Goal: Task Accomplishment & Management: Manage account settings

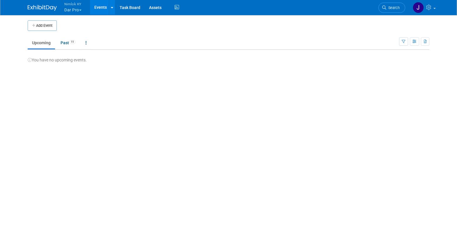
click at [79, 10] on button "Nimlok KY Dar Pro" at bounding box center [76, 7] width 25 height 15
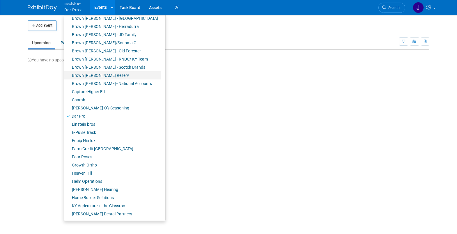
scroll to position [62, 0]
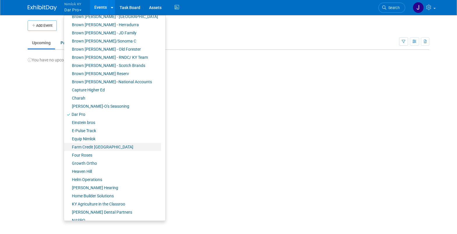
click at [88, 147] on link "Farm Credit [GEOGRAPHIC_DATA]" at bounding box center [112, 147] width 97 height 8
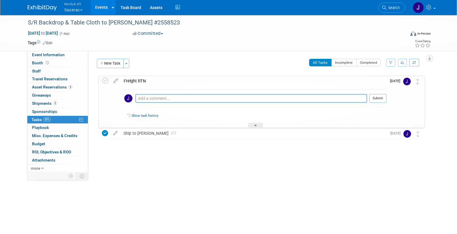
click at [147, 99] on textarea at bounding box center [251, 98] width 232 height 9
type textarea "Has red marker on back drop. Taking to dry cleaner to see if they can remove."
click at [106, 82] on icon at bounding box center [105, 81] width 6 height 6
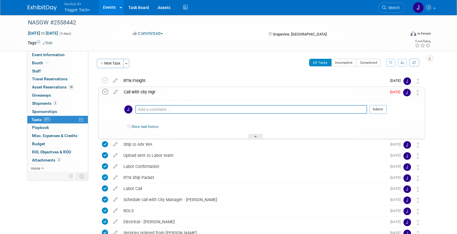
click at [105, 92] on icon at bounding box center [105, 92] width 6 height 6
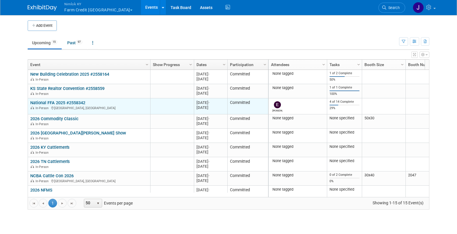
click at [42, 103] on link "National FFA 2025 #2558342" at bounding box center [57, 102] width 55 height 5
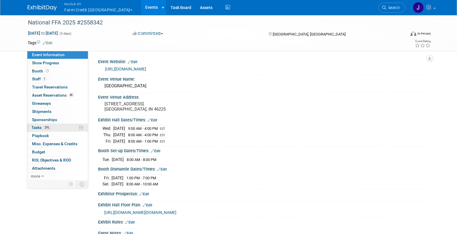
click at [54, 125] on link "29% Tasks 29%" at bounding box center [57, 128] width 61 height 8
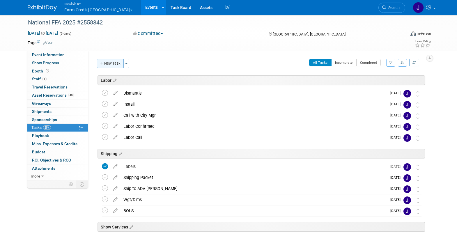
click at [114, 64] on button "New Task" at bounding box center [110, 63] width 27 height 9
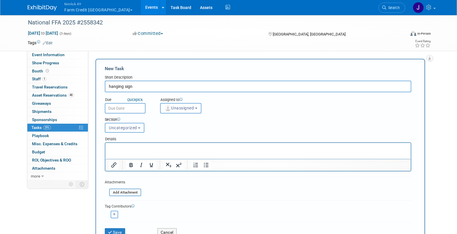
type input "hanging sign"
click at [131, 108] on input "text" at bounding box center [125, 108] width 41 height 10
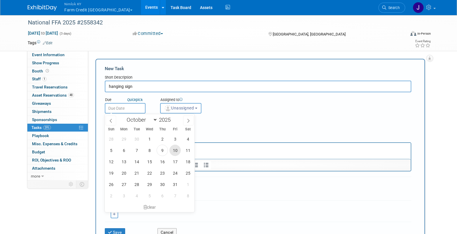
click at [173, 151] on span "10" at bounding box center [174, 150] width 11 height 11
type input "Oct 10, 2025"
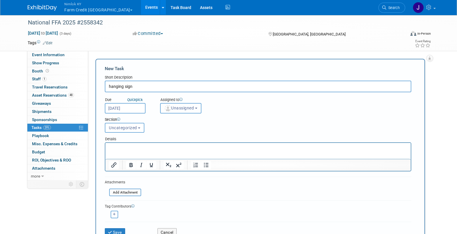
click at [181, 108] on span "Unassigned" at bounding box center [179, 108] width 30 height 5
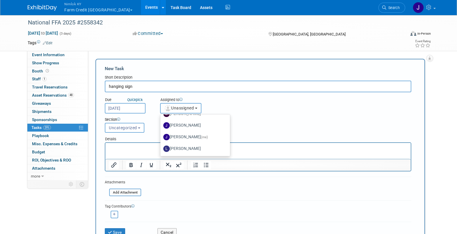
scroll to position [56, 0]
click at [194, 138] on label "Jamie Dunn (me)" at bounding box center [193, 136] width 61 height 9
click at [161, 138] on input "Jamie Dunn (me)" at bounding box center [160, 136] width 4 height 4
select select "6959d863-ee32-42c4-bffe-2330cab25484"
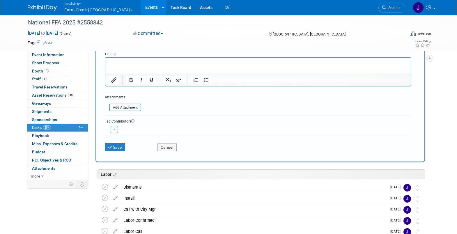
scroll to position [86, 0]
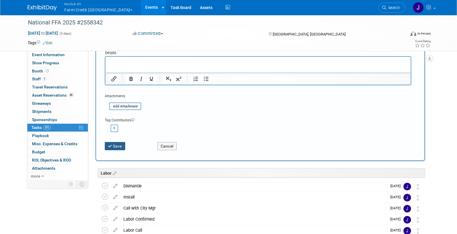
click at [124, 148] on button "Save" at bounding box center [115, 146] width 20 height 8
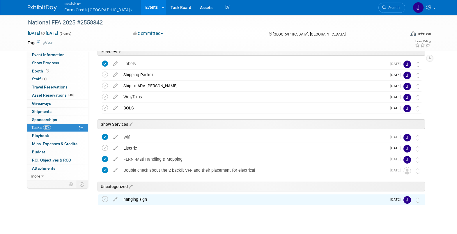
scroll to position [103, 0]
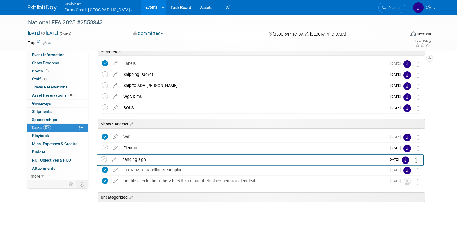
drag, startPoint x: 419, startPoint y: 200, endPoint x: 418, endPoint y: 159, distance: 41.1
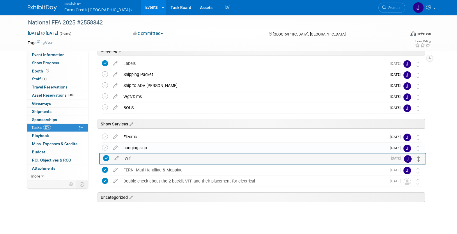
drag, startPoint x: 416, startPoint y: 135, endPoint x: 417, endPoint y: 157, distance: 21.9
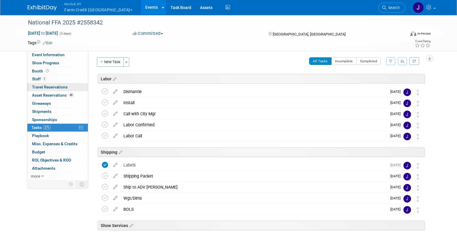
scroll to position [0, 0]
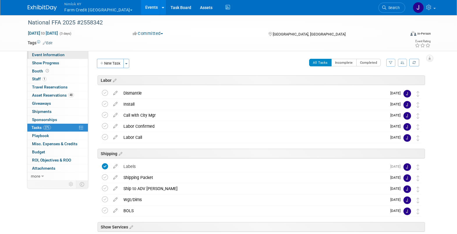
click at [64, 56] on link "Event Information" at bounding box center [57, 55] width 61 height 8
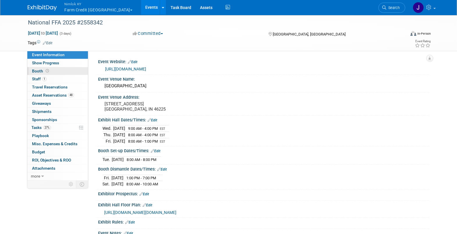
click at [58, 70] on link "Booth" at bounding box center [57, 71] width 61 height 8
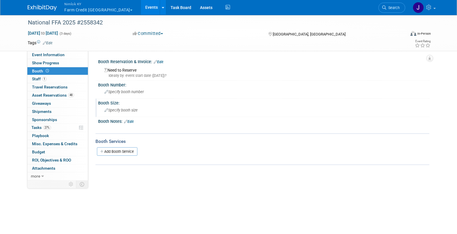
click at [120, 112] on span "Specify booth size" at bounding box center [121, 110] width 33 height 4
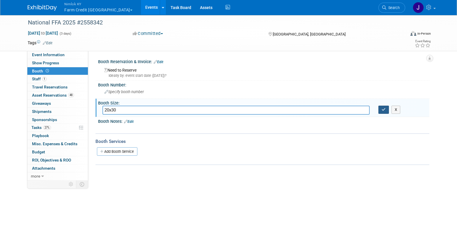
type input "20x30"
click at [380, 109] on button "button" at bounding box center [384, 110] width 10 height 8
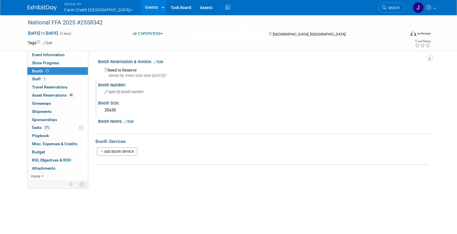
click at [121, 94] on div "Specify booth number" at bounding box center [263, 91] width 323 height 9
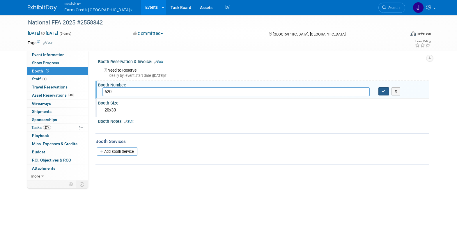
type input "620"
click at [385, 92] on icon "button" at bounding box center [384, 91] width 4 height 4
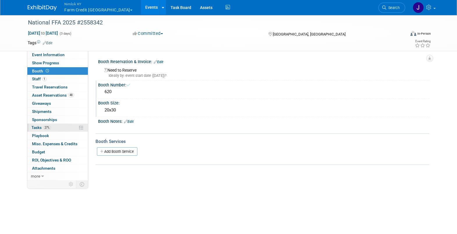
click at [50, 127] on span "27%" at bounding box center [47, 127] width 8 height 4
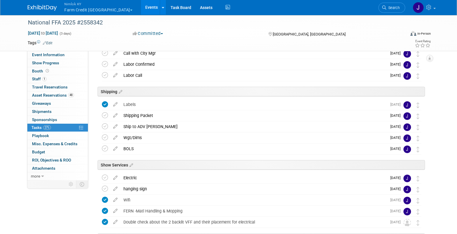
scroll to position [65, 0]
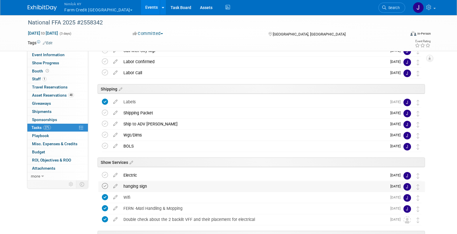
click at [104, 187] on icon at bounding box center [105, 186] width 6 height 6
click at [79, 4] on span "Nimlok KY" at bounding box center [98, 4] width 68 height 6
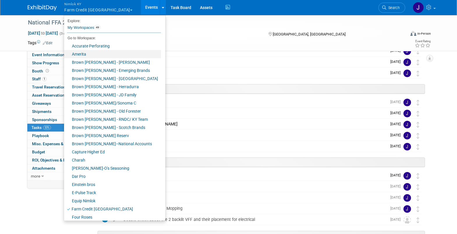
click at [91, 53] on link "Amerita" at bounding box center [112, 54] width 97 height 8
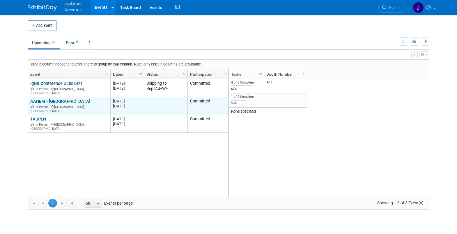
click at [73, 99] on link "AANEM - San Francisco" at bounding box center [60, 101] width 60 height 5
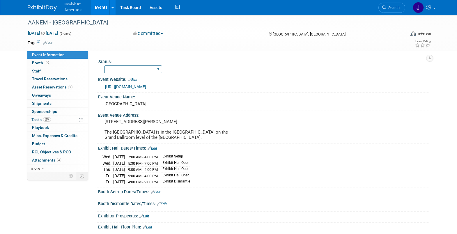
click at [127, 73] on select "Complete Preparing Shipment Shipping to Rep/AdvWH Waiting on RTN Shipment" at bounding box center [133, 70] width 58 height 8
select select "Preparing Shipment"
click at [104, 66] on select "Complete Preparing Shipment Shipping to Rep/AdvWH Waiting on RTN Shipment" at bounding box center [133, 70] width 58 height 8
click at [64, 85] on span "Asset Reservations 2" at bounding box center [52, 87] width 40 height 5
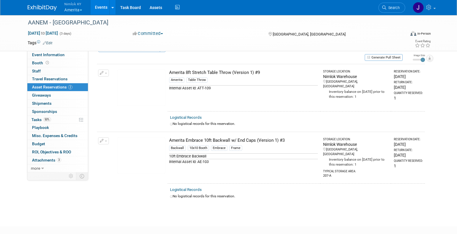
scroll to position [18, 0]
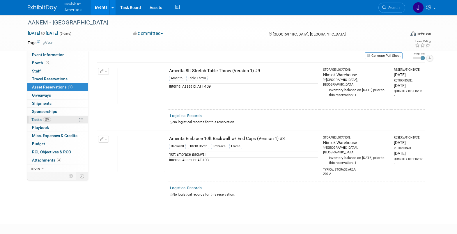
click at [57, 119] on link "50% Tasks 50%" at bounding box center [57, 120] width 61 height 8
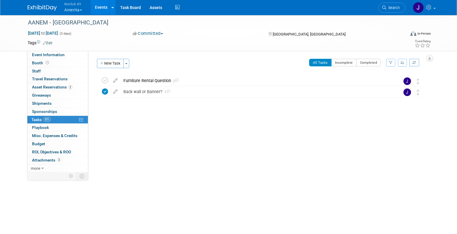
click at [158, 73] on div "New Task Toggle Dropdown Create a new task for this event Copy tasks from anoth…" at bounding box center [259, 93] width 333 height 68
click at [160, 80] on div "Furniture Rental Question 2" at bounding box center [256, 81] width 271 height 10
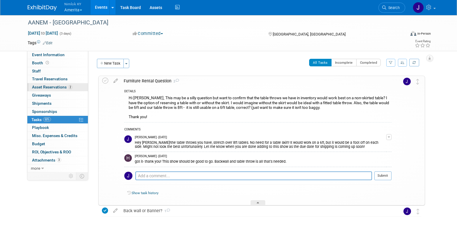
click at [61, 87] on span "Asset Reservations 2" at bounding box center [52, 87] width 40 height 5
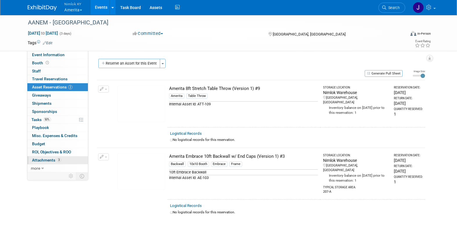
click at [58, 159] on span "3" at bounding box center [59, 160] width 4 height 4
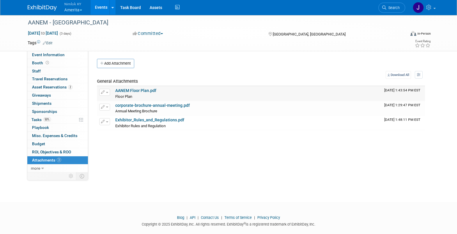
click at [135, 89] on link "AANEM Floor Plan.pdf" at bounding box center [135, 90] width 41 height 5
click at [59, 55] on span "Event Information" at bounding box center [48, 54] width 33 height 5
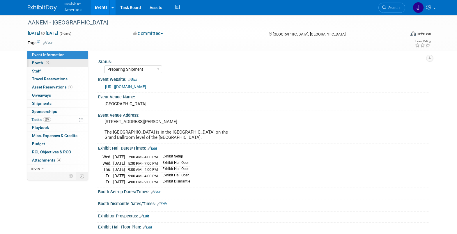
click at [59, 62] on link "Booth" at bounding box center [57, 63] width 61 height 8
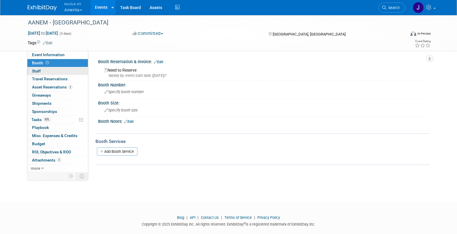
click at [56, 71] on link "0 Staff 0" at bounding box center [57, 71] width 61 height 8
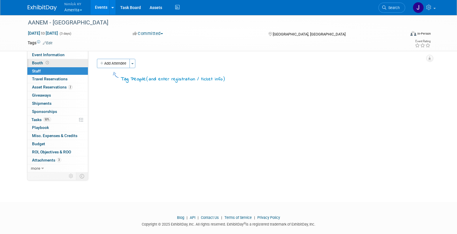
click at [60, 59] on link "Booth" at bounding box center [57, 63] width 61 height 8
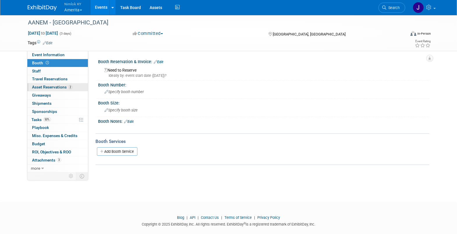
click at [54, 87] on span "Asset Reservations 2" at bounding box center [52, 87] width 40 height 5
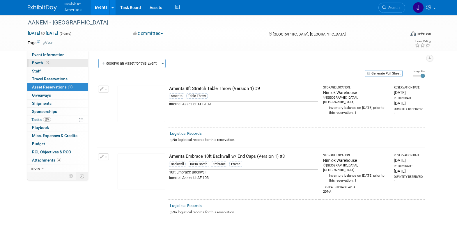
click at [54, 63] on link "Booth" at bounding box center [57, 63] width 61 height 8
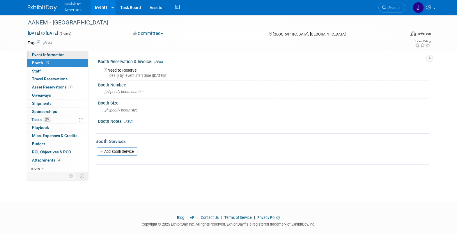
click at [55, 58] on link "Event Information" at bounding box center [57, 55] width 61 height 8
select select "Preparing Shipment"
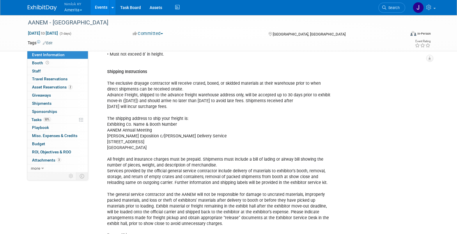
scroll to position [288, 0]
click at [47, 159] on span "Attachments 3" at bounding box center [46, 160] width 29 height 5
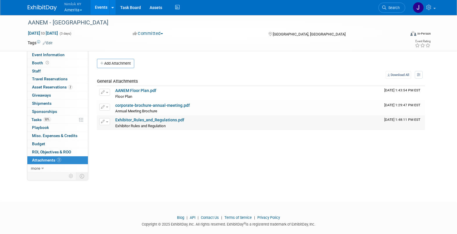
click at [159, 121] on link "Exhibitor_Rules_and_Regulations.pdf" at bounding box center [149, 120] width 69 height 5
click at [51, 121] on span "50%" at bounding box center [47, 119] width 8 height 4
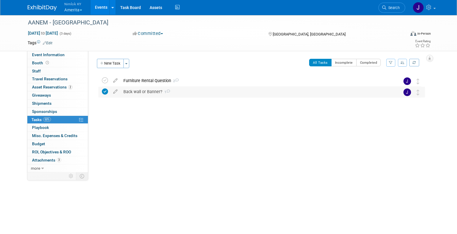
click at [208, 93] on div "Back wall or Banner? 1" at bounding box center [256, 92] width 271 height 10
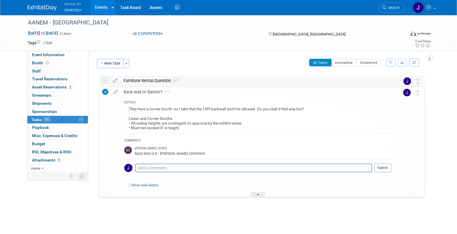
click at [193, 79] on div "Furniture Rental Question 2" at bounding box center [256, 81] width 271 height 10
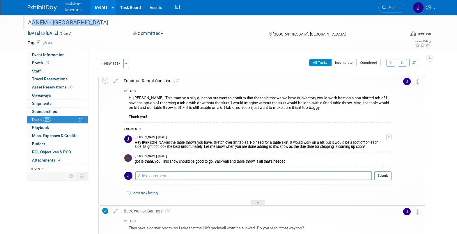
drag, startPoint x: 91, startPoint y: 23, endPoint x: 29, endPoint y: 22, distance: 62.9
click at [29, 22] on div "AANEM - San Francisco" at bounding box center [211, 22] width 371 height 10
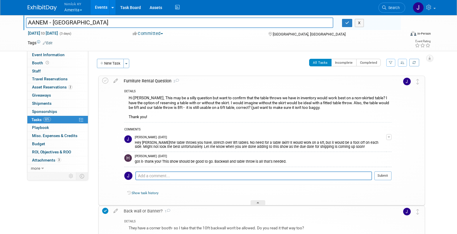
drag, startPoint x: 89, startPoint y: 23, endPoint x: 24, endPoint y: 22, distance: 65.8
click at [24, 22] on div "AANEM - San Francisco" at bounding box center [180, 23] width 316 height 9
paste input "AANEM - San Francisco"
type input "AANEM - [GEOGRAPHIC_DATA] #2558605"
click at [348, 23] on icon "button" at bounding box center [347, 23] width 4 height 4
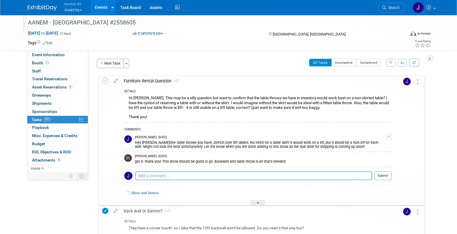
click at [211, 177] on textarea at bounding box center [253, 176] width 237 height 9
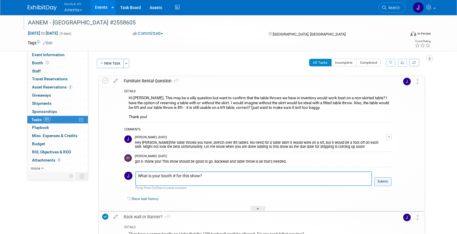
type textarea "What is your booth # for this show?"
click at [381, 183] on button "Submit" at bounding box center [382, 181] width 17 height 9
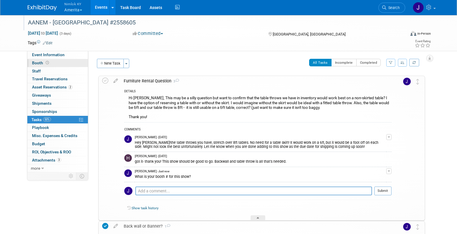
click at [49, 65] on link "Booth" at bounding box center [57, 63] width 61 height 8
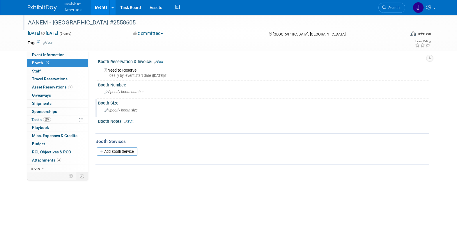
click at [119, 110] on span "Specify booth size" at bounding box center [121, 110] width 33 height 4
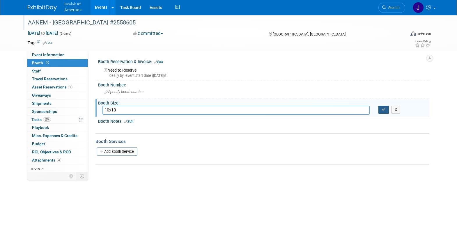
type input "10x10"
click at [385, 108] on icon "button" at bounding box center [384, 110] width 4 height 4
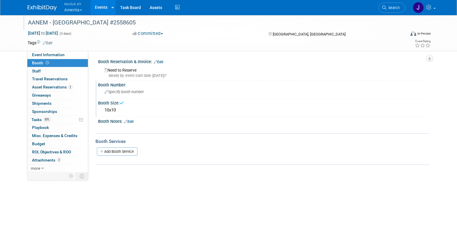
click at [141, 92] on span "Specify booth number" at bounding box center [124, 92] width 39 height 4
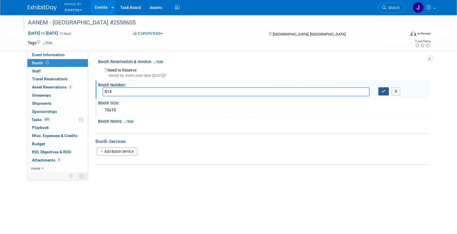
type input "814"
click at [386, 92] on button "button" at bounding box center [384, 91] width 10 height 8
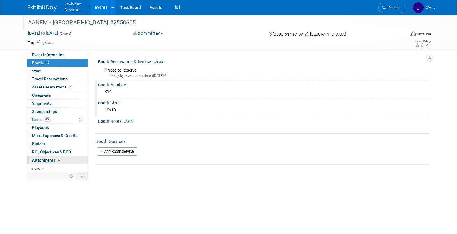
click at [48, 162] on link "3 Attachments 3" at bounding box center [57, 160] width 61 height 8
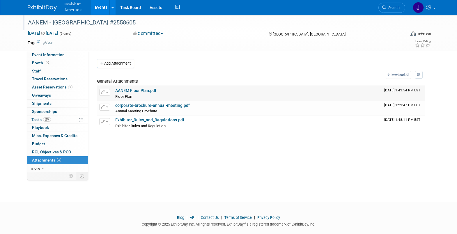
click at [109, 93] on button "button" at bounding box center [104, 92] width 11 height 7
click at [126, 122] on button "Delete Attachment" at bounding box center [125, 122] width 46 height 8
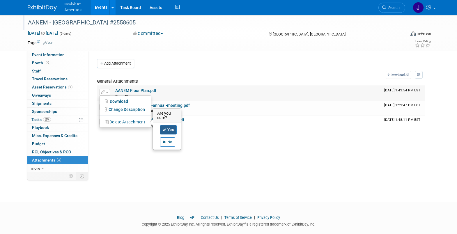
click at [171, 128] on link "Yes" at bounding box center [168, 129] width 17 height 9
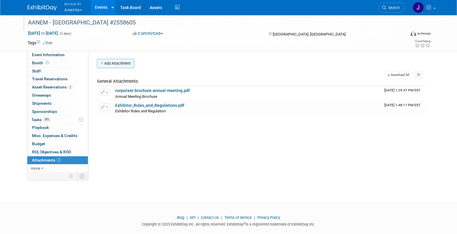
click at [131, 62] on button "Add Attachment" at bounding box center [115, 63] width 37 height 9
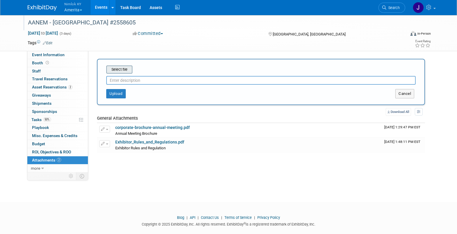
click at [122, 70] on input "file" at bounding box center [97, 69] width 69 height 7
click at [118, 70] on input "file" at bounding box center [97, 69] width 69 height 7
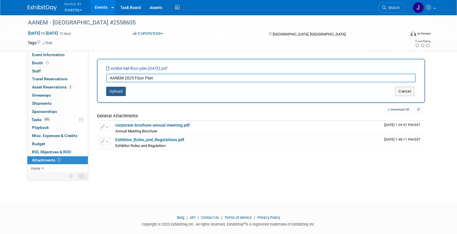
type input "AANEM 2025 Floor Plan"
click at [120, 94] on button "Upload" at bounding box center [116, 91] width 20 height 9
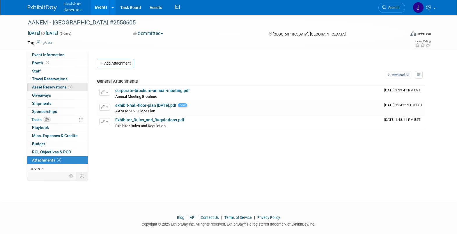
click at [44, 86] on span "Asset Reservations 2" at bounding box center [52, 87] width 40 height 5
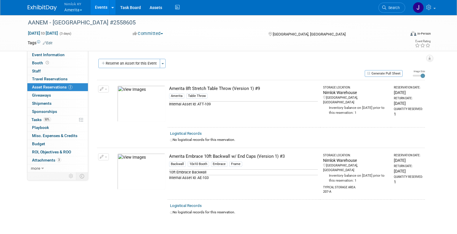
click at [283, 86] on div "Amerita 8ft Stretch Table Throw (Version 1) #9" at bounding box center [243, 89] width 149 height 6
drag, startPoint x: 261, startPoint y: 89, endPoint x: 170, endPoint y: 91, distance: 91.2
click at [168, 89] on td "Amerita 8ft Stretch Table Throw (Version 1) #9 Amerita Table Throw Internal Ass…" at bounding box center [244, 103] width 153 height 47
copy div "Amerita 8ft Stretch Table Throw (Version 1) #9"
drag, startPoint x: 284, startPoint y: 156, endPoint x: 186, endPoint y: 152, distance: 98.8
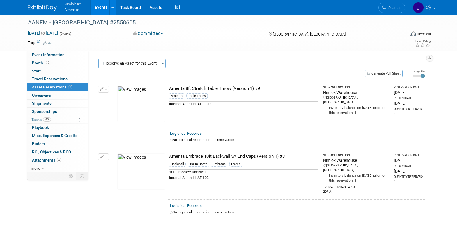
click at [186, 152] on td "Amerita Embrace 10ft Backwall w/ End Caps (Version 1) #3 Backwall 10x10 Booth E…" at bounding box center [244, 174] width 153 height 52
copy div "Amerita Embrace 10ft Backwall w/ End Caps (Version 1) #3"
click at [50, 161] on span "Attachments 3" at bounding box center [46, 160] width 29 height 5
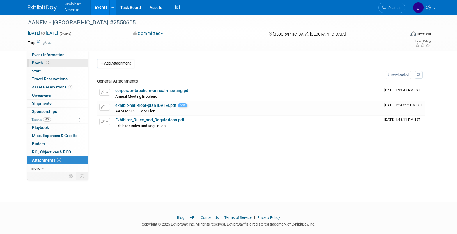
click at [54, 59] on link "Booth" at bounding box center [57, 63] width 61 height 8
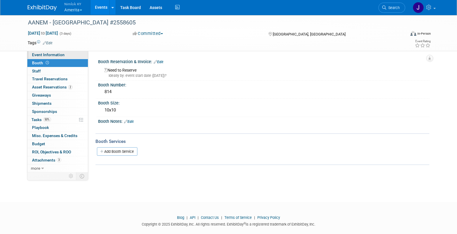
click at [58, 54] on span "Event Information" at bounding box center [48, 54] width 33 height 5
select select "Preparing Shipment"
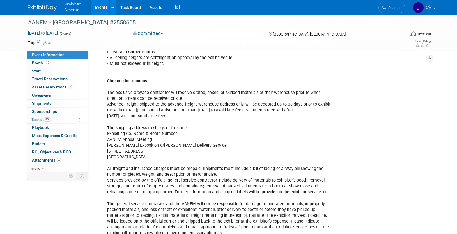
scroll to position [280, 0]
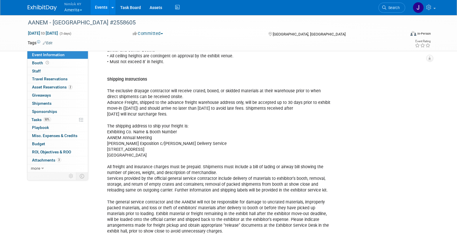
click at [153, 156] on div "https://online.flippingbook.com/view/940701361/14/ • The back half of the rente…" at bounding box center [234, 125] width 262 height 327
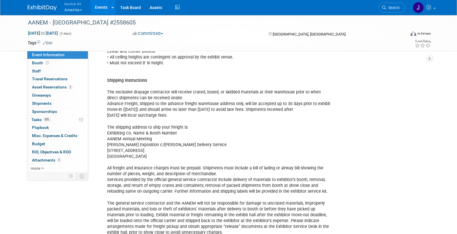
drag, startPoint x: 154, startPoint y: 156, endPoint x: 106, endPoint y: 133, distance: 52.9
click at [106, 133] on div "https://online.flippingbook.com/view/940701361/14/ • The back half of the rente…" at bounding box center [234, 127] width 262 height 327
copy div "Exhibiting Co. Name & Booth Number AANEM Annual Meeting Shepard Exposition c/o …"
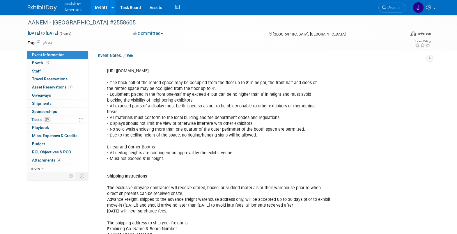
scroll to position [75, 0]
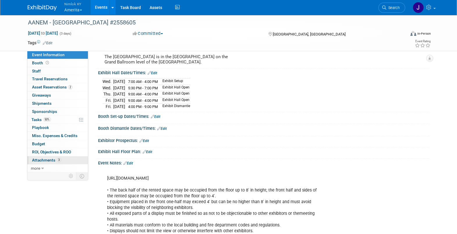
click at [53, 160] on span "Attachments 3" at bounding box center [46, 160] width 29 height 5
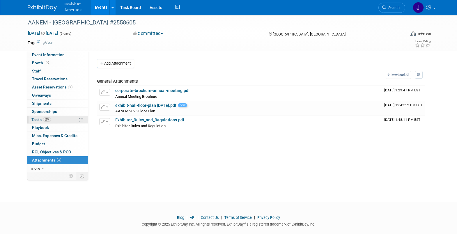
click at [55, 119] on link "50% Tasks 50%" at bounding box center [57, 120] width 61 height 8
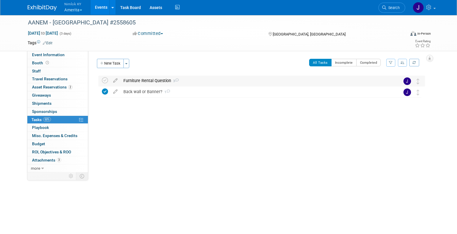
click at [152, 81] on div "Furniture Rental Question 3" at bounding box center [256, 81] width 271 height 10
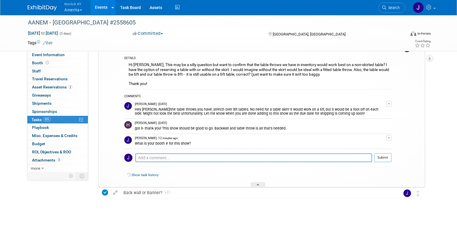
scroll to position [33, 0]
click at [49, 160] on span "Attachments 3" at bounding box center [46, 160] width 29 height 5
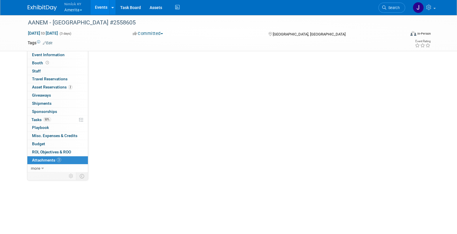
scroll to position [0, 0]
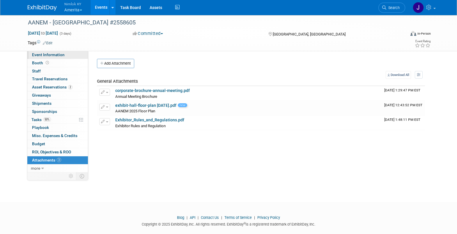
click at [64, 54] on link "Event Information" at bounding box center [57, 55] width 61 height 8
select select "Preparing Shipment"
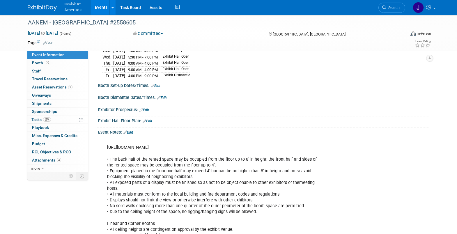
scroll to position [107, 0]
drag, startPoint x: 207, startPoint y: 146, endPoint x: 106, endPoint y: 148, distance: 100.8
copy div "[URL][DOMAIN_NAME]"
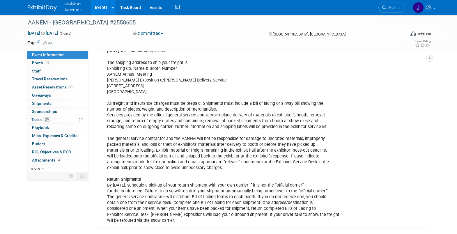
scroll to position [316, 0]
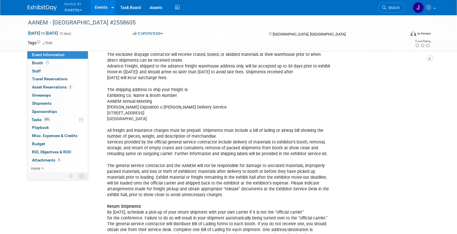
drag, startPoint x: 155, startPoint y: 119, endPoint x: 106, endPoint y: 105, distance: 51.4
click at [106, 105] on div "https://online.flippingbook.com/view/940701361/14/ • The back half of the rente…" at bounding box center [234, 89] width 262 height 327
copy div "Shepard Exposition c/o Palmisano Delivery Service 356 E Grand Ave Suite C San F…"
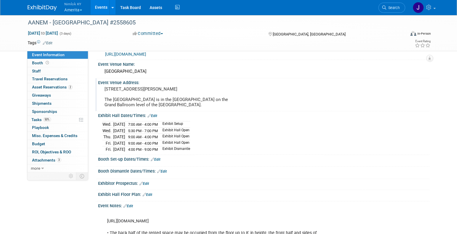
scroll to position [32, 0]
drag, startPoint x: 134, startPoint y: 90, endPoint x: 103, endPoint y: 91, distance: 30.6
click at [103, 91] on div "[STREET_ADDRESS][PERSON_NAME] The [GEOGRAPHIC_DATA] is in the [GEOGRAPHIC_DATA]…" at bounding box center [166, 97] width 129 height 24
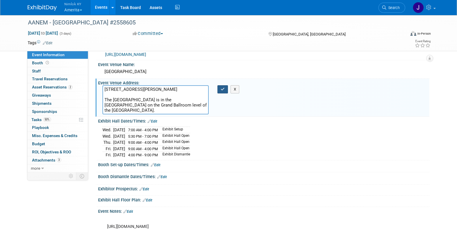
click at [221, 89] on icon "button" at bounding box center [223, 89] width 4 height 4
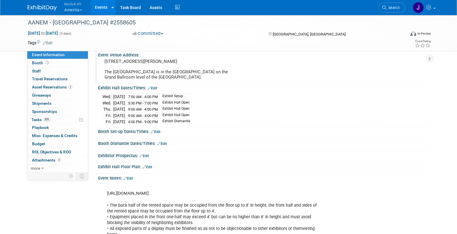
scroll to position [93, 0]
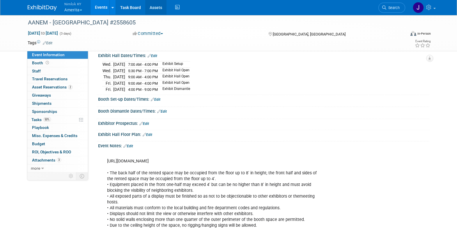
click at [159, 9] on link "Assets" at bounding box center [155, 7] width 21 height 15
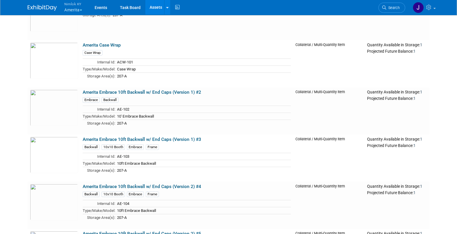
scroll to position [1874, 0]
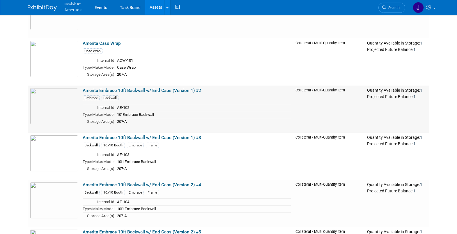
click at [176, 88] on link "Amerita Embrace 10ft Backwall w/ End Caps (Version 1) #2" at bounding box center [142, 90] width 119 height 5
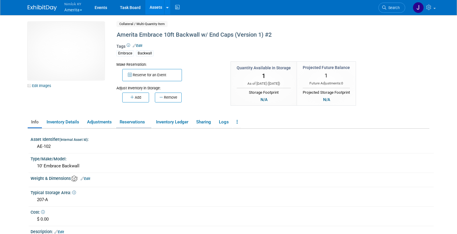
click at [143, 121] on link "Reservations" at bounding box center [133, 122] width 35 height 10
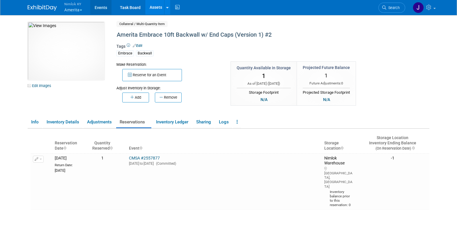
click at [99, 8] on link "Events" at bounding box center [100, 7] width 21 height 15
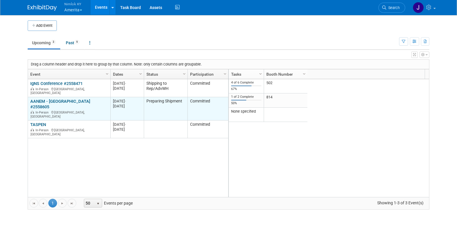
click at [60, 99] on link "AANEM - [GEOGRAPHIC_DATA] #2558605" at bounding box center [60, 104] width 60 height 11
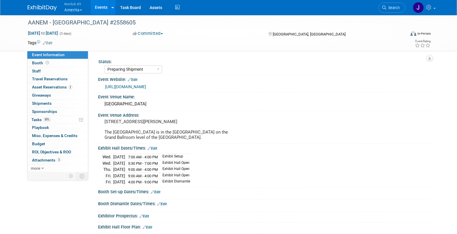
select select "Preparing Shipment"
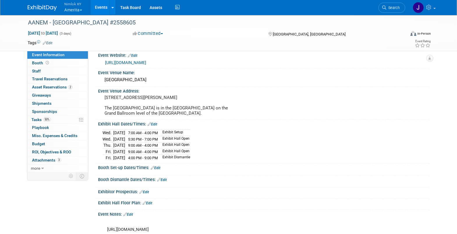
scroll to position [24, 0]
drag, startPoint x: 192, startPoint y: 114, endPoint x: 103, endPoint y: 106, distance: 89.4
click at [103, 106] on div "[STREET_ADDRESS][PERSON_NAME] The [GEOGRAPHIC_DATA] is in the [GEOGRAPHIC_DATA]…" at bounding box center [166, 106] width 129 height 24
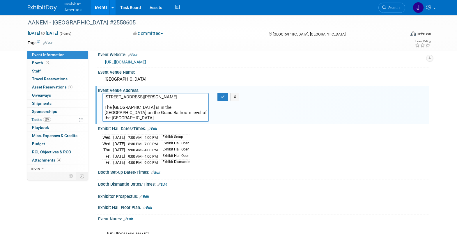
scroll to position [25, 0]
drag, startPoint x: 123, startPoint y: 117, endPoint x: 103, endPoint y: 108, distance: 22.3
click at [103, 108] on textarea "[STREET_ADDRESS][PERSON_NAME] The [GEOGRAPHIC_DATA] is in the [GEOGRAPHIC_DATA]…" at bounding box center [155, 107] width 106 height 29
click at [223, 94] on button "button" at bounding box center [223, 97] width 10 height 8
